Goal: Information Seeking & Learning: Learn about a topic

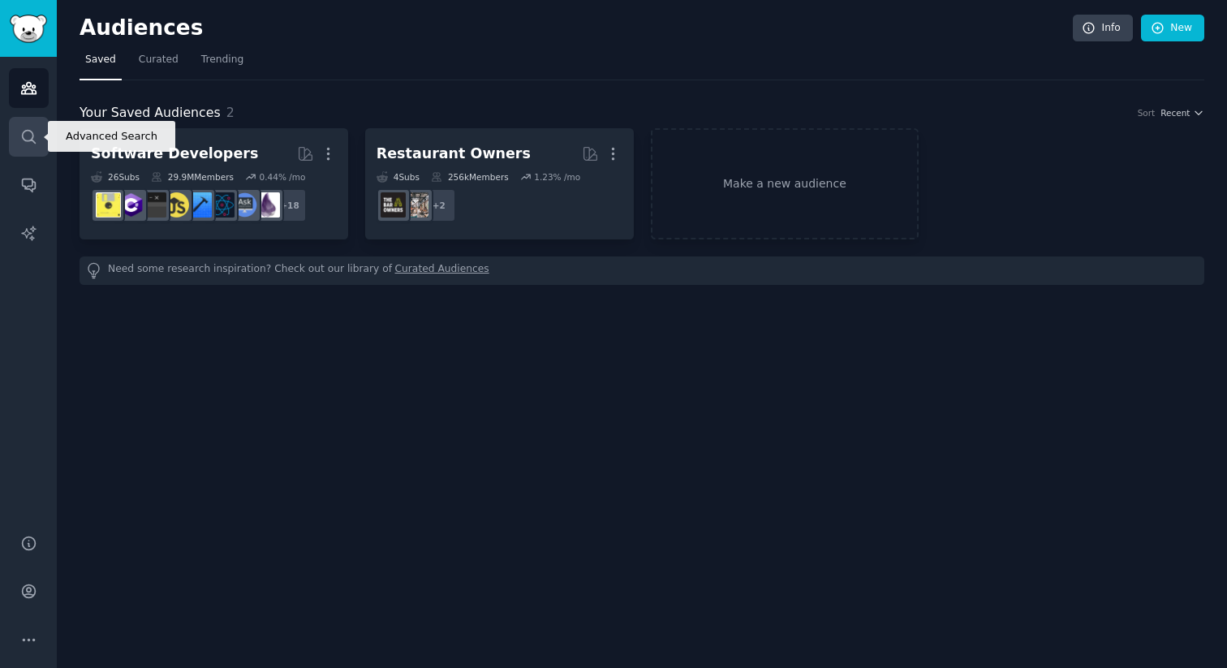
click at [29, 130] on icon "Sidebar" at bounding box center [28, 136] width 13 height 13
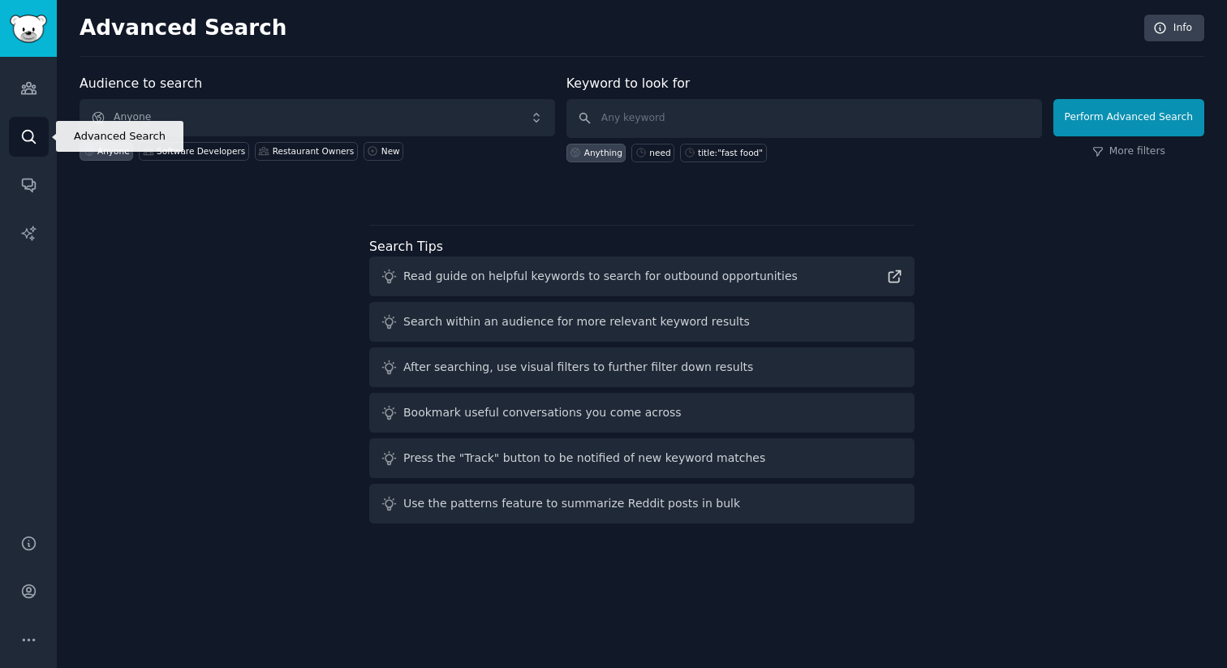
click at [24, 110] on div "Audiences Search Conversations AI Reports" at bounding box center [28, 286] width 57 height 458
click at [42, 86] on link "Audiences" at bounding box center [29, 88] width 40 height 40
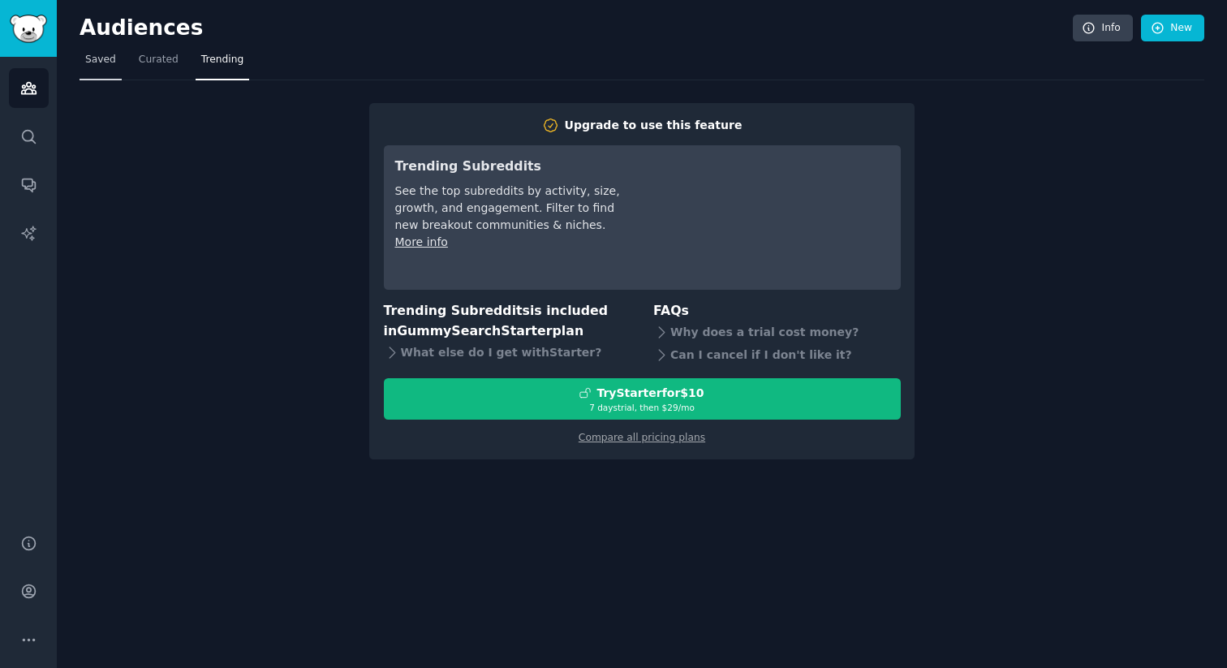
click at [98, 63] on span "Saved" at bounding box center [100, 60] width 31 height 15
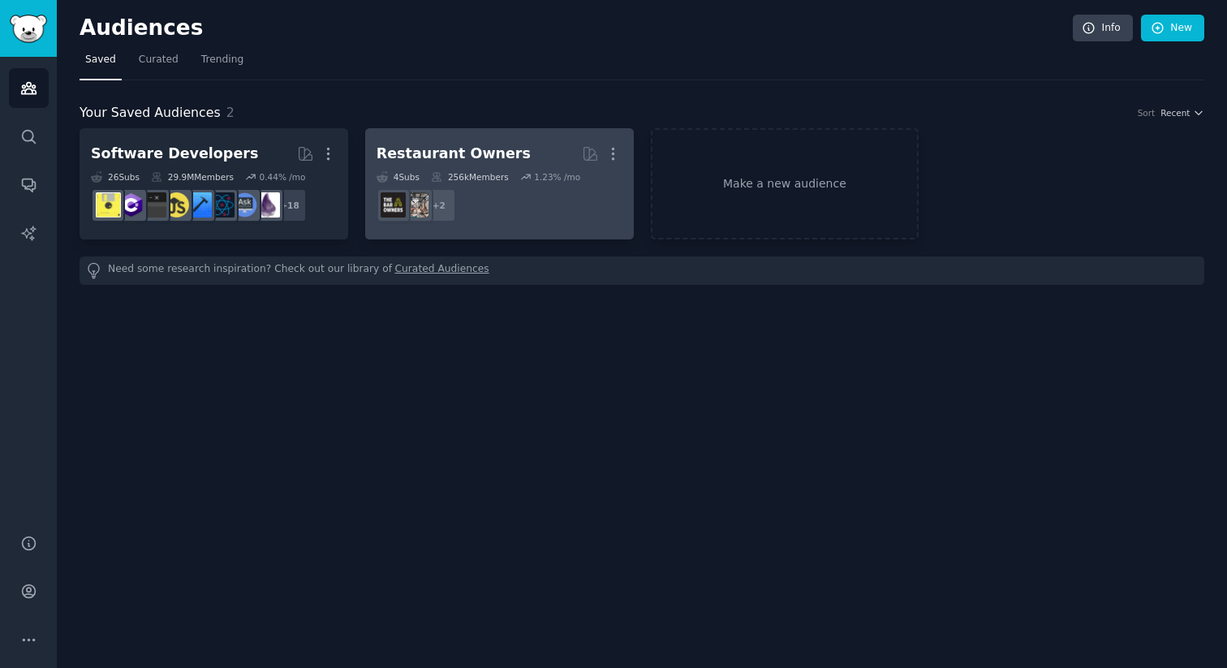
click at [423, 169] on div "Restaurant Owners More 4 Sub s 256k Members 1.23 % /mo + 2" at bounding box center [500, 184] width 246 height 88
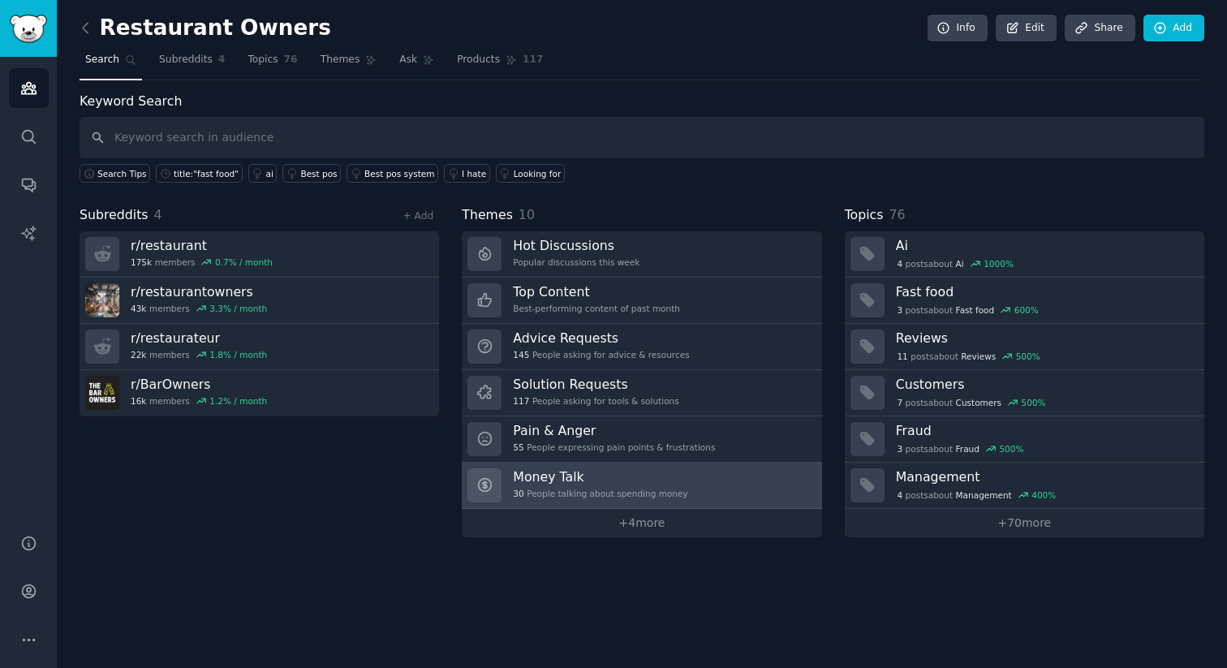
click at [617, 505] on link "Money Talk 30 People talking about spending money" at bounding box center [642, 486] width 360 height 46
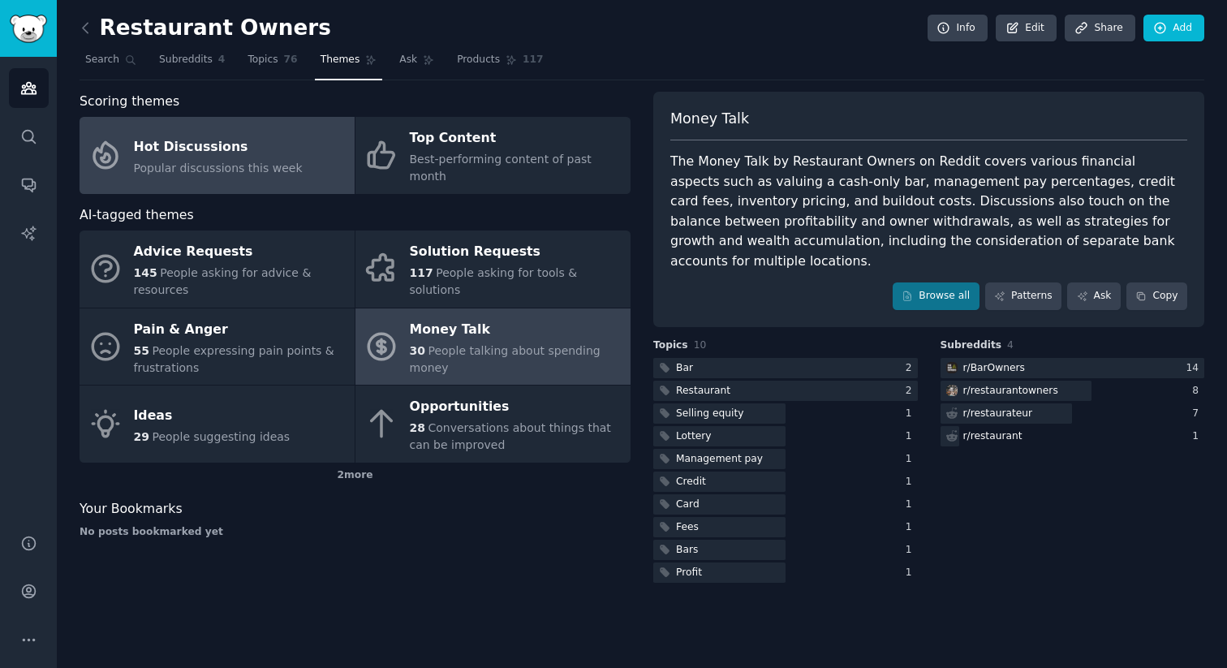
click at [294, 162] on link "Hot Discussions Popular discussions this week" at bounding box center [217, 155] width 275 height 77
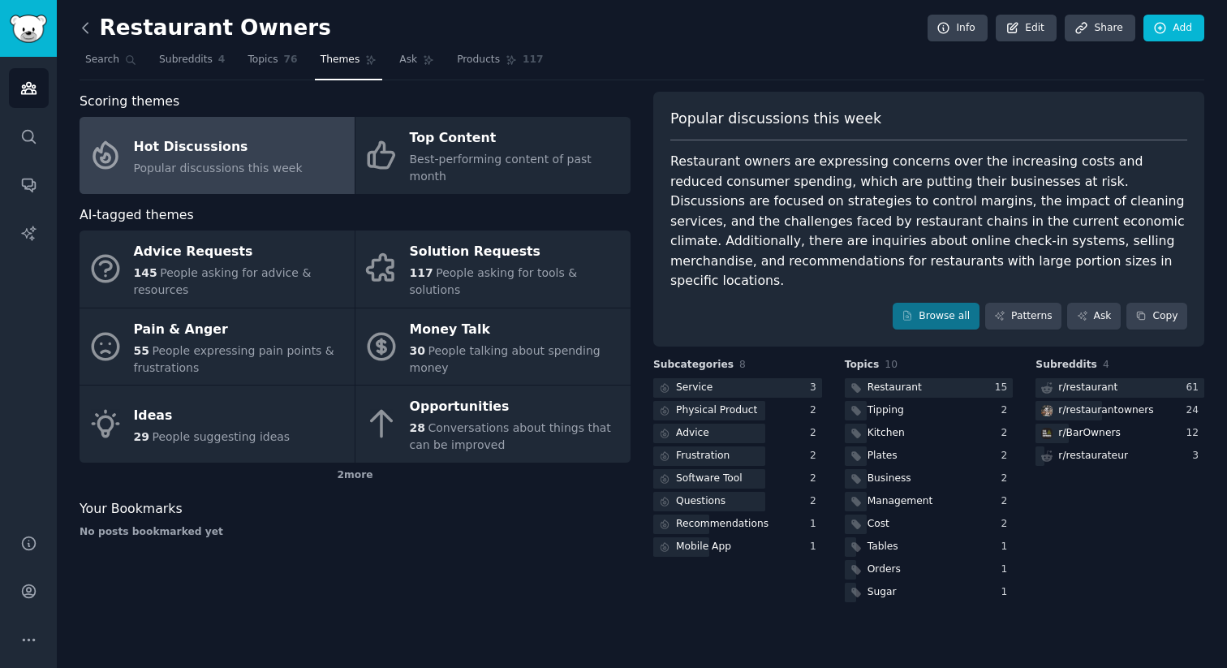
click at [88, 19] on icon at bounding box center [85, 27] width 17 height 17
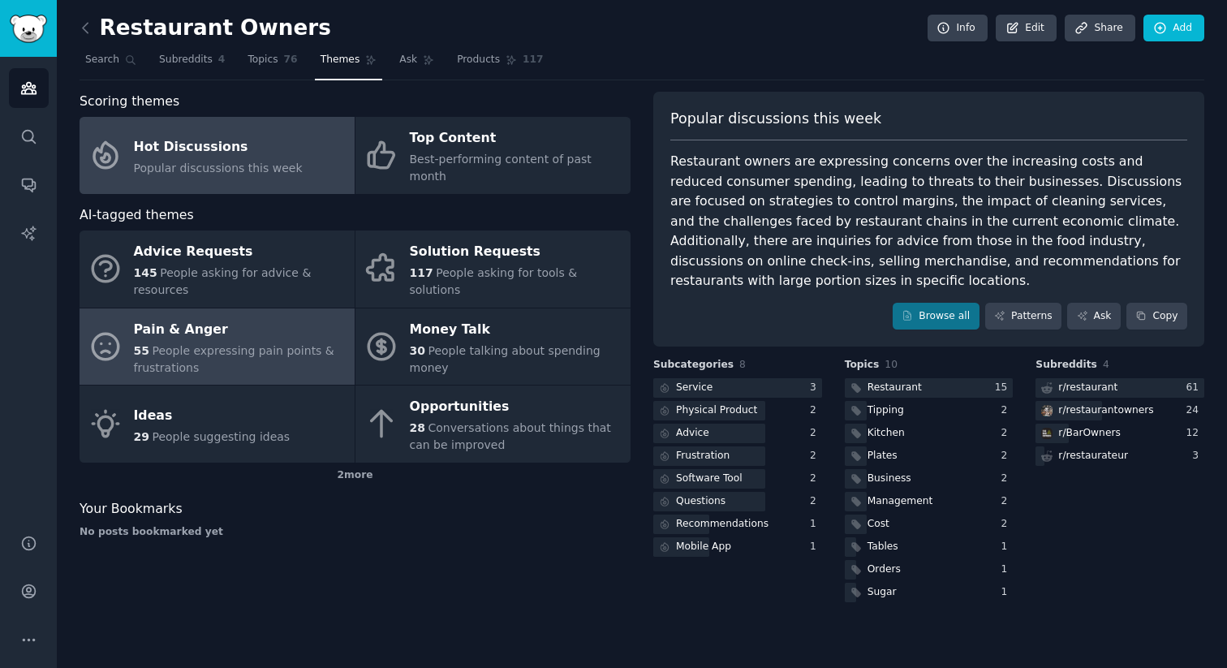
click at [218, 344] on span "People expressing pain points & frustrations" at bounding box center [234, 359] width 200 height 30
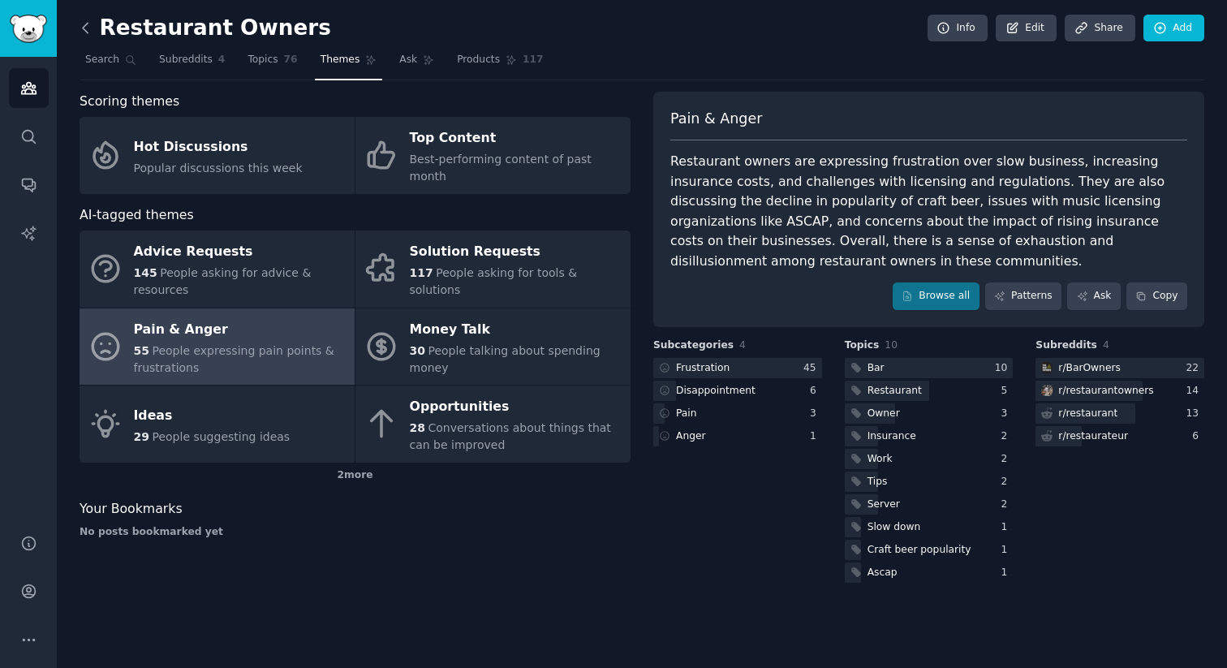
click at [85, 27] on icon at bounding box center [85, 27] width 17 height 17
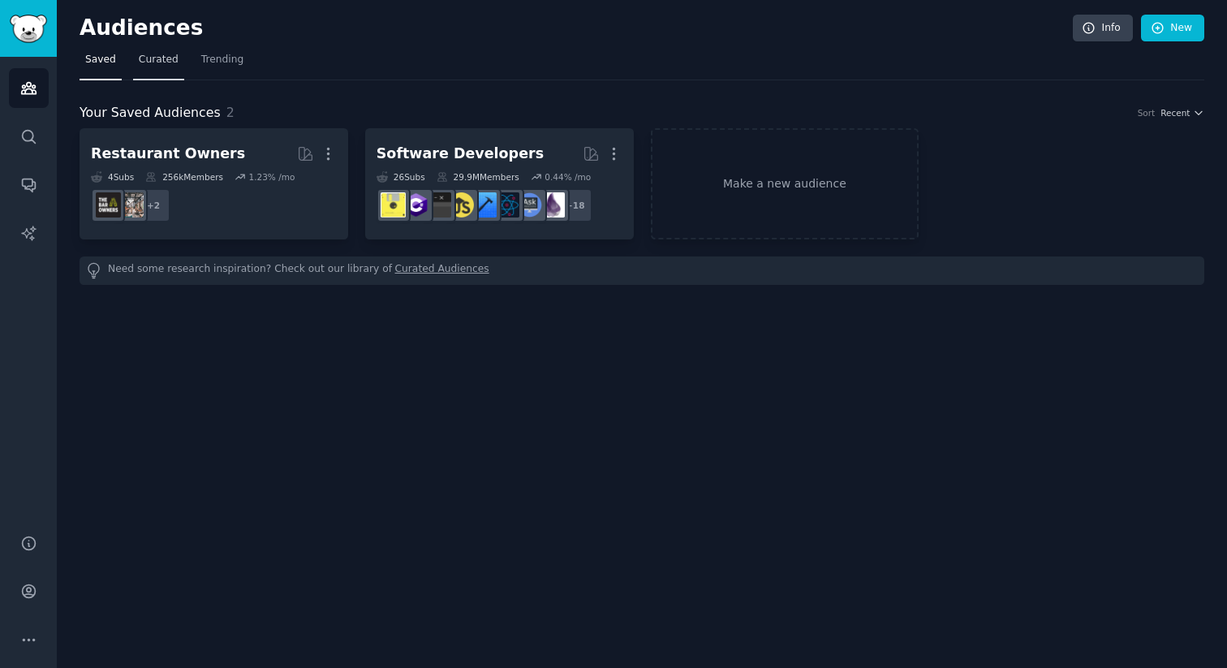
click at [134, 63] on link "Curated" at bounding box center [158, 63] width 51 height 33
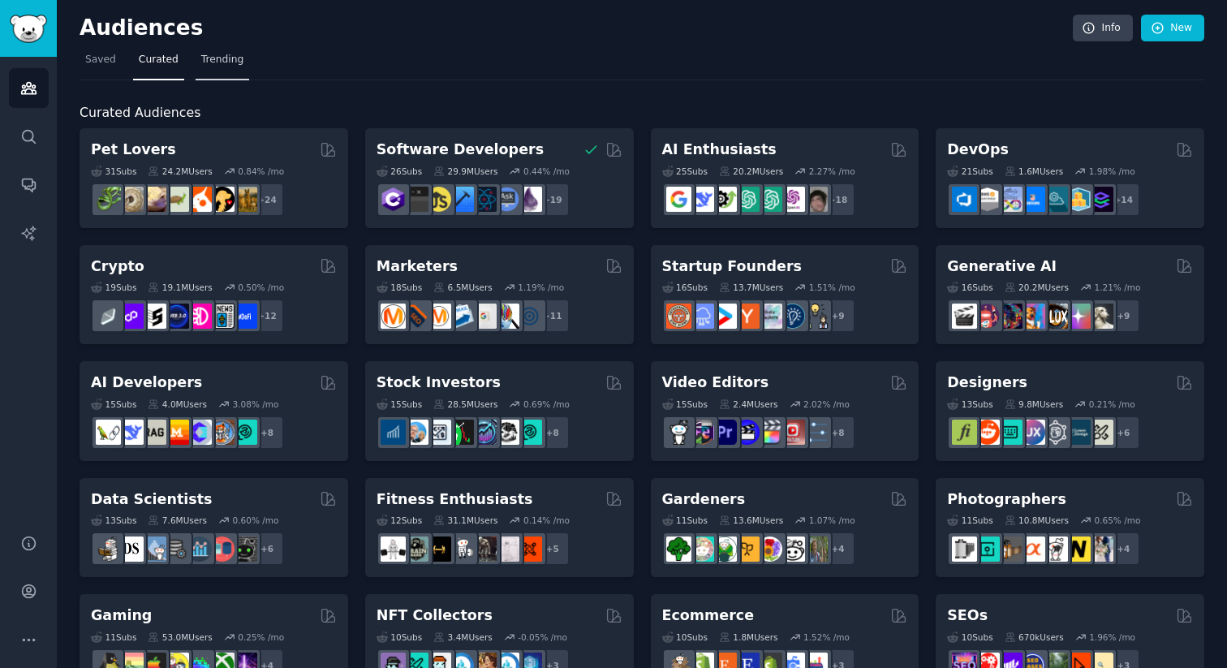
click at [219, 70] on link "Trending" at bounding box center [223, 63] width 54 height 33
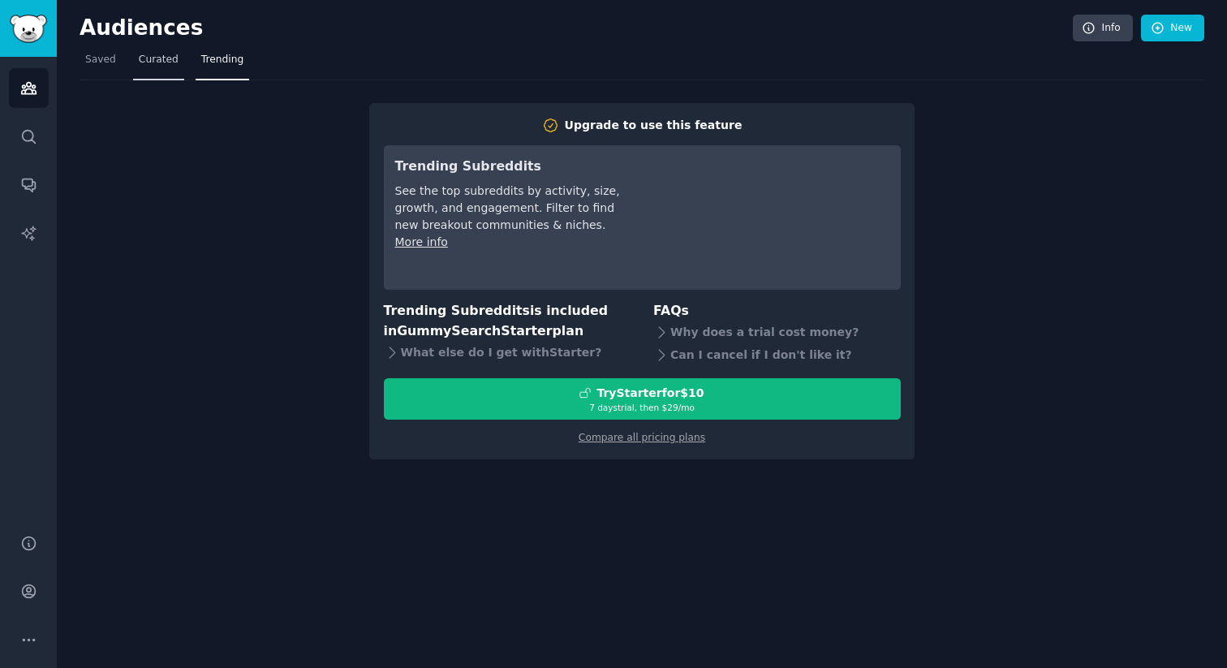
click at [170, 60] on span "Curated" at bounding box center [159, 60] width 40 height 15
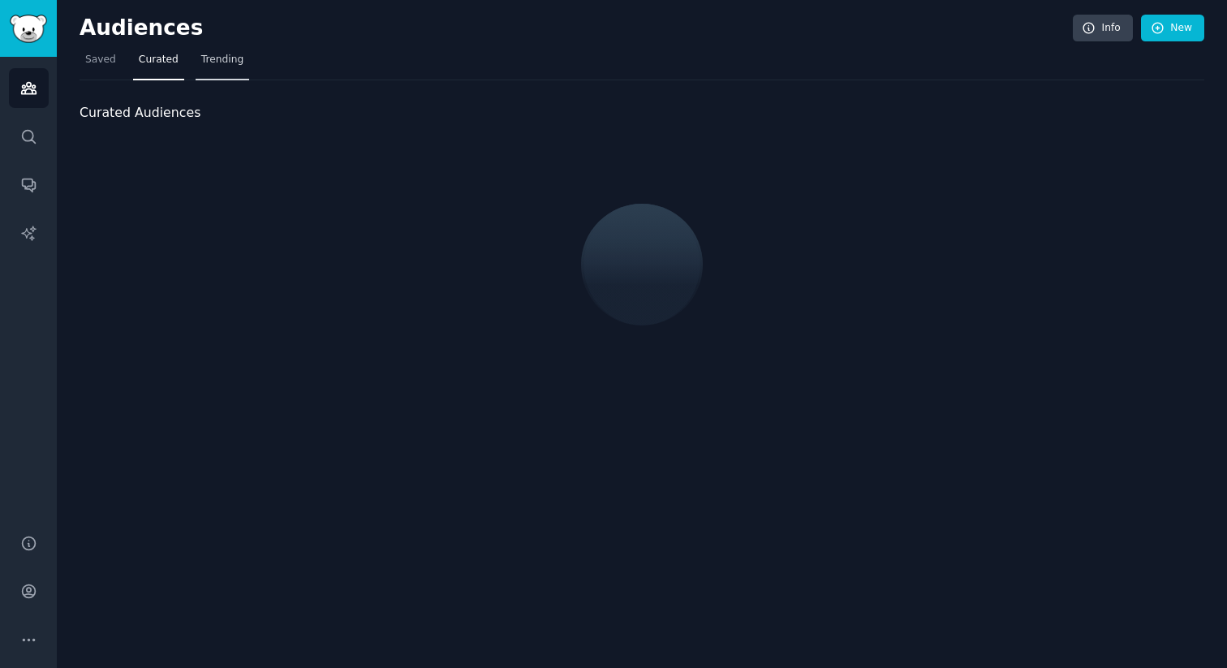
click at [202, 60] on span "Trending" at bounding box center [222, 60] width 42 height 15
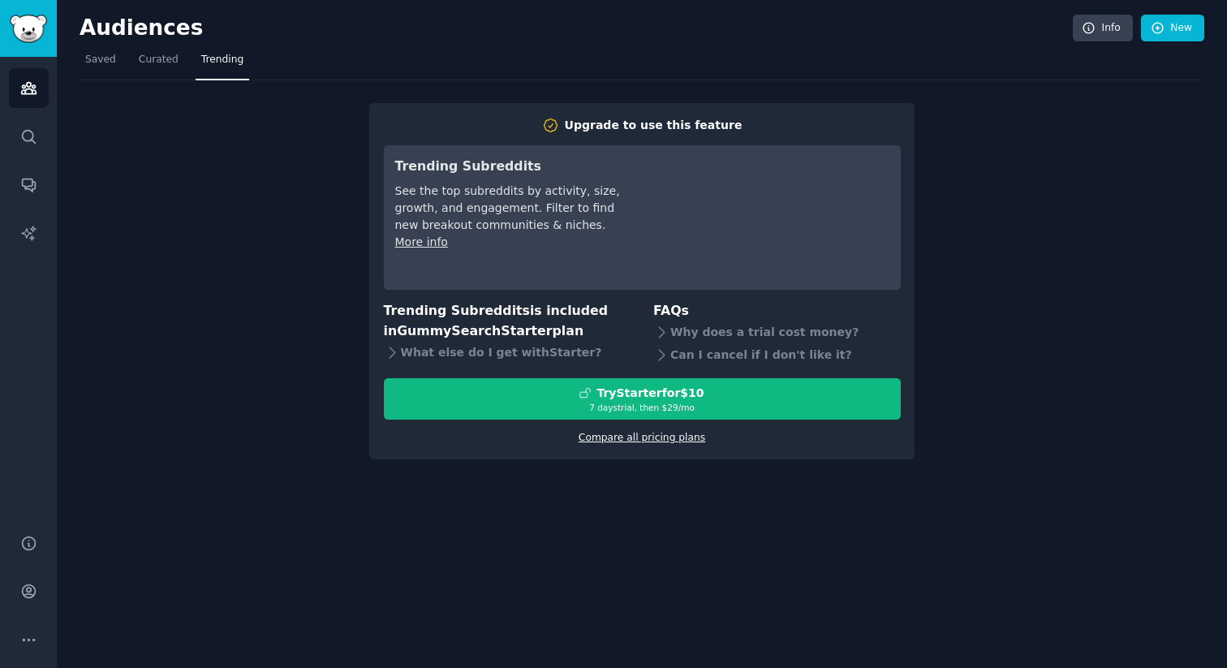
click at [613, 440] on link "Compare all pricing plans" at bounding box center [642, 437] width 127 height 11
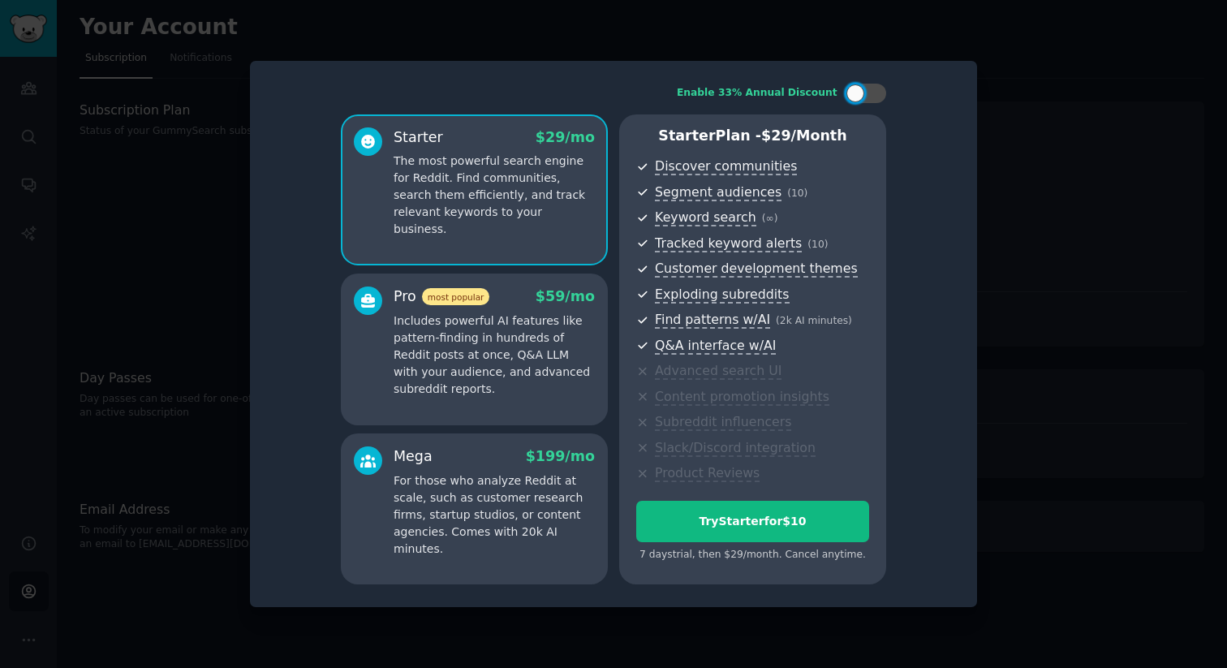
click at [170, 364] on div at bounding box center [613, 334] width 1227 height 668
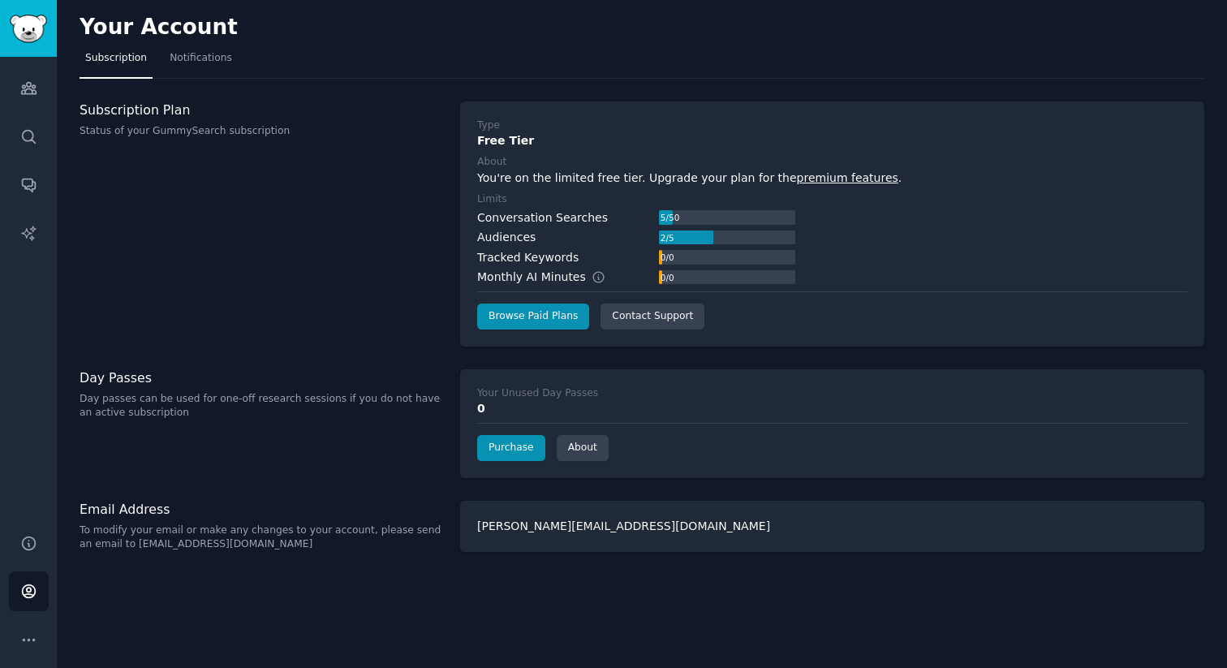
click at [6, 75] on div "Audiences Search Conversations AI Reports" at bounding box center [28, 286] width 57 height 458
click at [18, 85] on link "Audiences" at bounding box center [29, 88] width 40 height 40
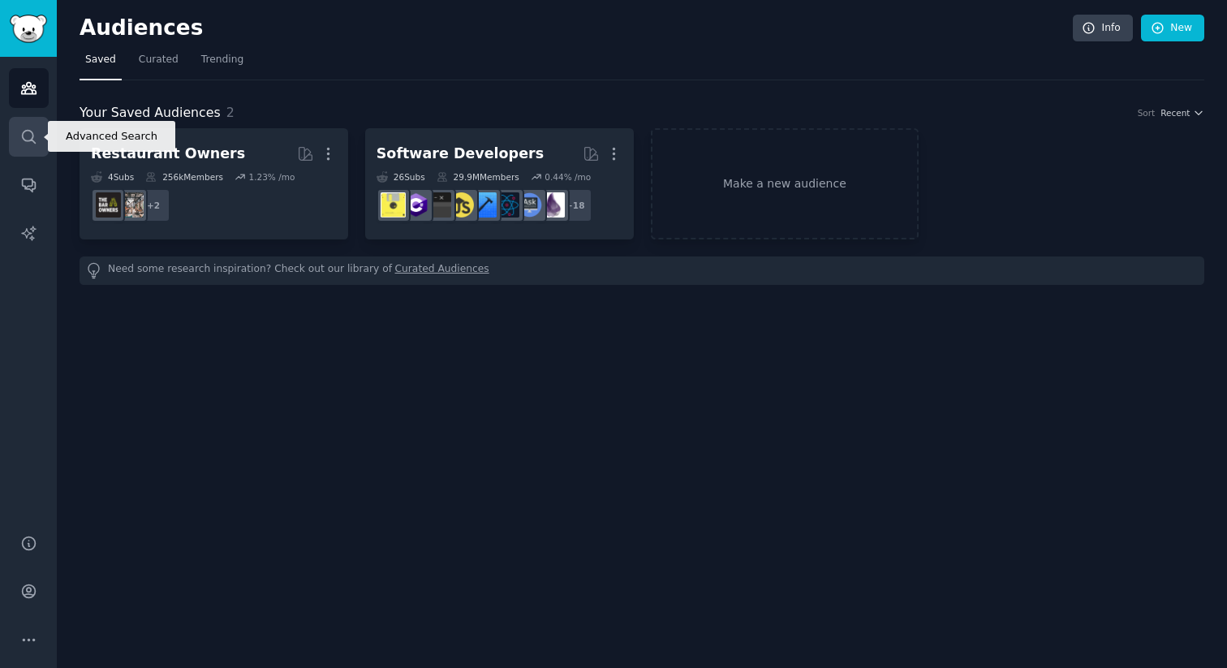
click at [42, 143] on link "Search" at bounding box center [29, 137] width 40 height 40
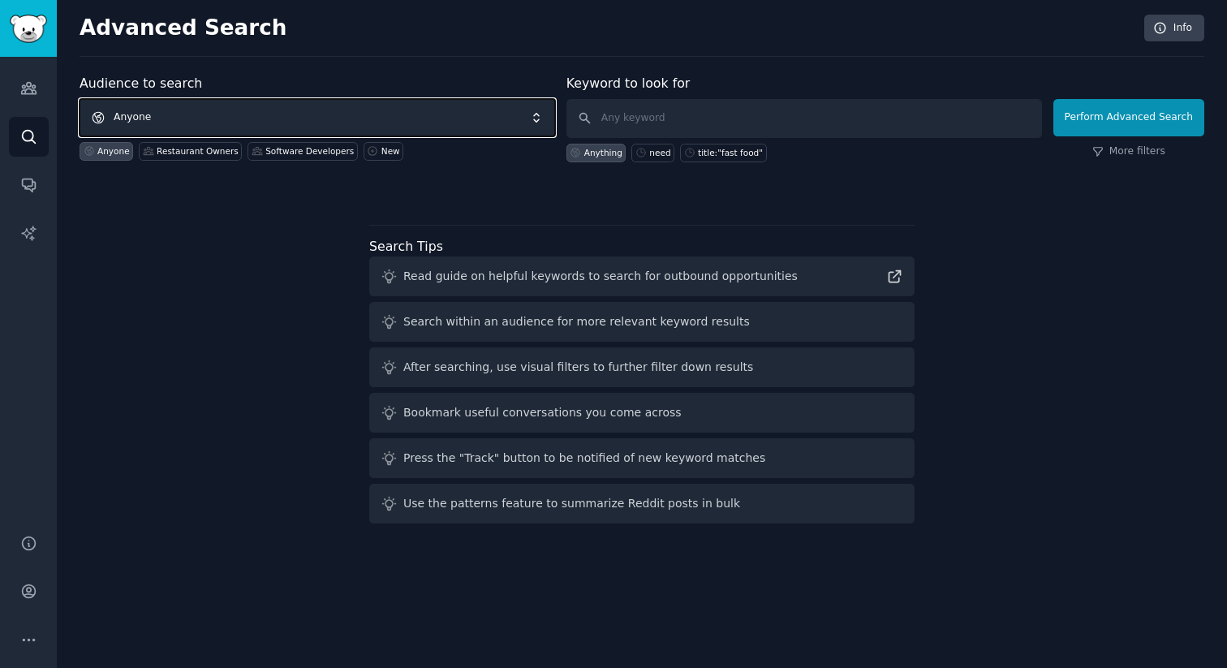
click at [115, 133] on span "Anyone" at bounding box center [318, 117] width 476 height 37
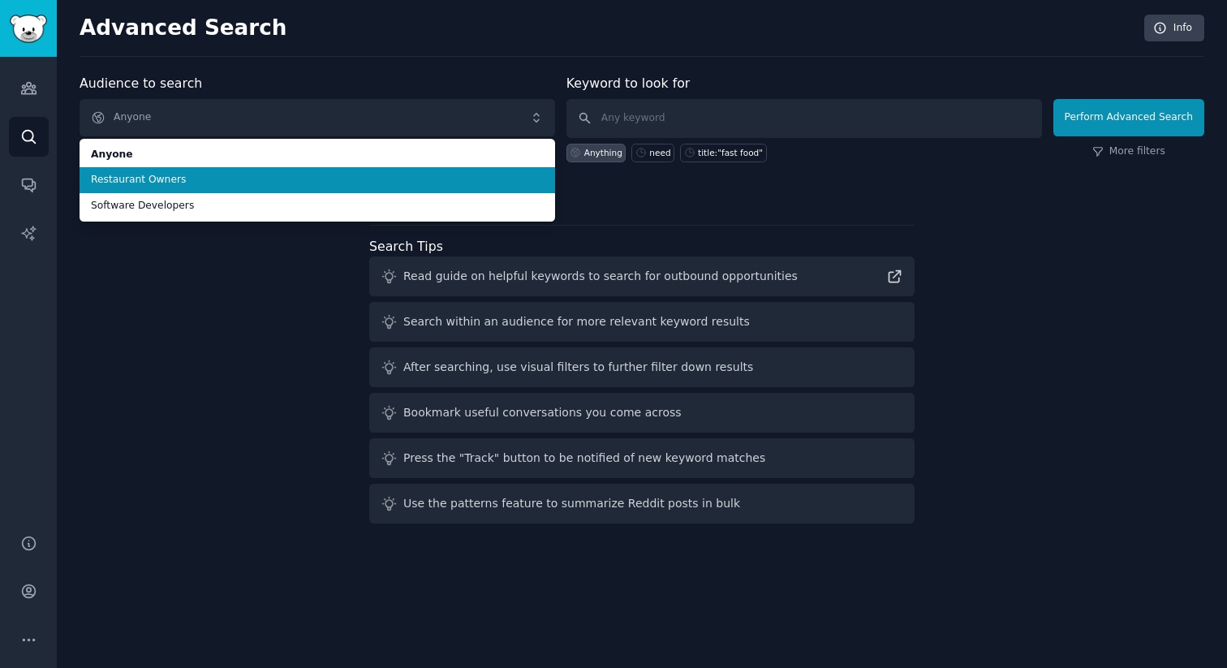
click at [138, 188] on li "Restaurant Owners" at bounding box center [318, 180] width 476 height 26
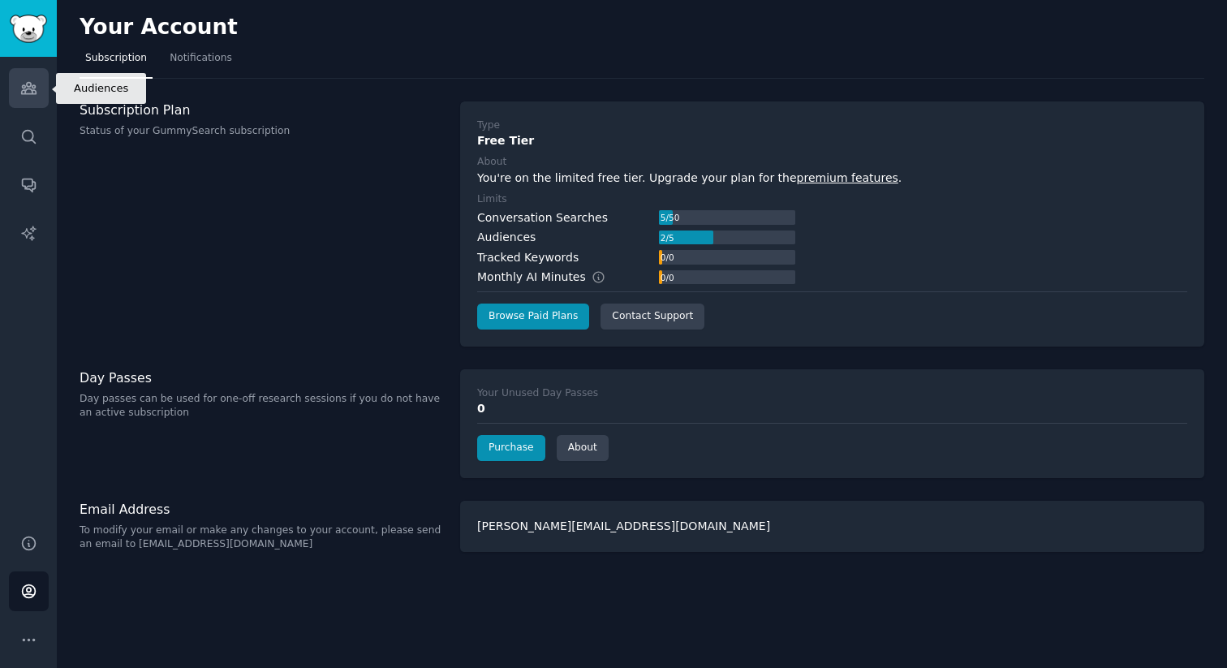
click at [23, 71] on link "Audiences" at bounding box center [29, 88] width 40 height 40
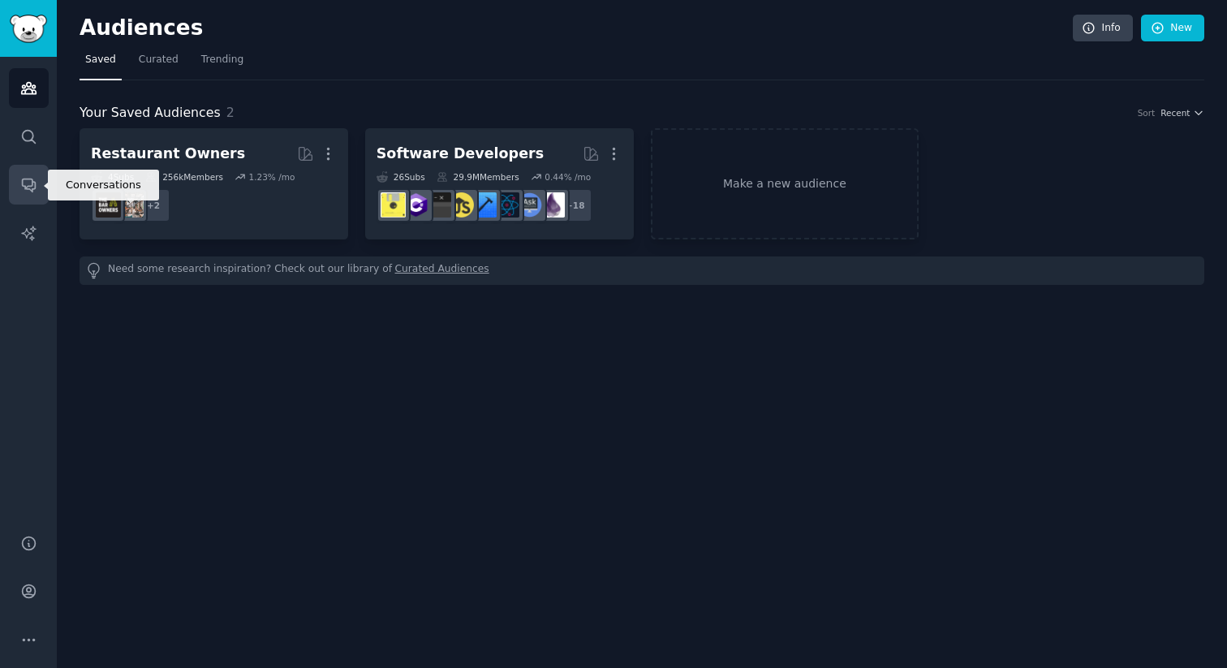
click at [22, 179] on icon "Sidebar" at bounding box center [28, 185] width 13 height 13
